Goal: Task Accomplishment & Management: Manage account settings

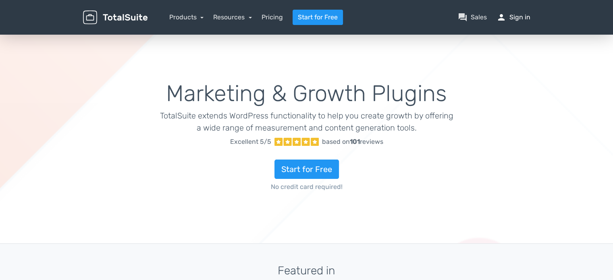
click at [512, 21] on link "person Sign in" at bounding box center [513, 17] width 34 height 10
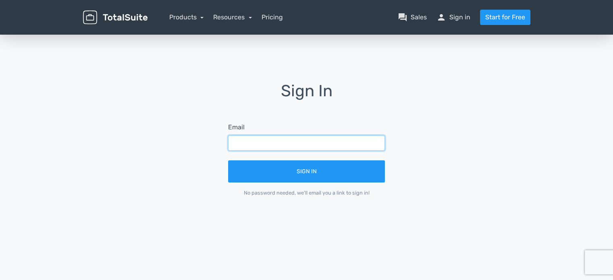
click at [259, 140] on input "text" at bounding box center [306, 142] width 157 height 15
type input "[EMAIL_ADDRESS][DOMAIN_NAME]"
click at [228, 160] on button "Sign In" at bounding box center [306, 171] width 157 height 22
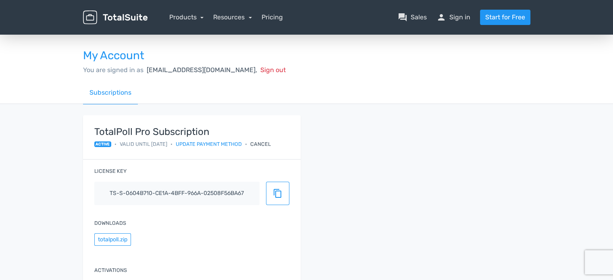
click at [269, 143] on div "Cancel" at bounding box center [260, 144] width 21 height 8
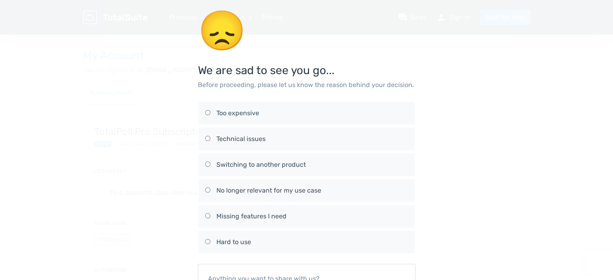
click at [551, 27] on div "😞 We are sad to see you go... Before proceeding, please let us know the reason …" at bounding box center [306, 140] width 613 height 280
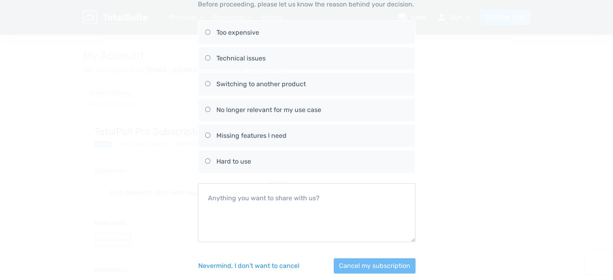
click at [245, 114] on label "No longer relevant for my use case" at bounding box center [306, 110] width 203 height 23
click at [210, 112] on input "No longer relevant for my use case" at bounding box center [207, 109] width 5 height 5
radio input "true"
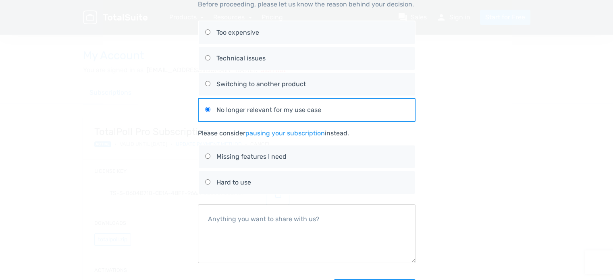
scroll to position [112, 0]
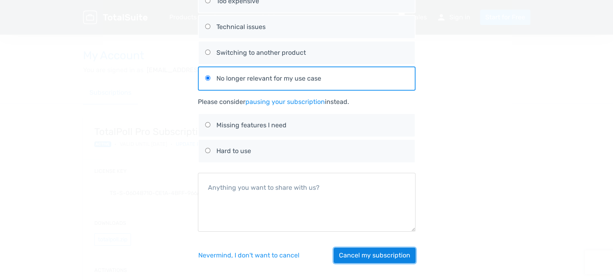
click at [358, 250] on button "Cancel my subscription" at bounding box center [374, 255] width 82 height 15
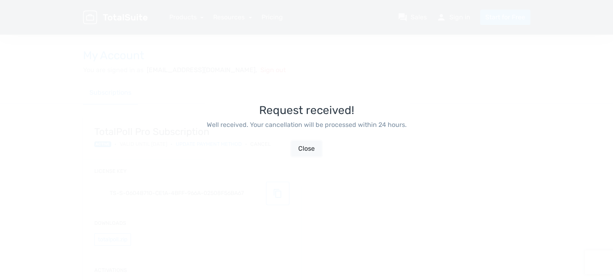
scroll to position [19, 0]
click at [300, 150] on button "Close" at bounding box center [306, 148] width 30 height 15
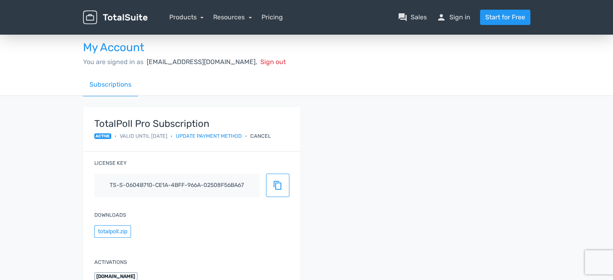
scroll to position [0, 0]
